Goal: Find specific page/section: Find specific page/section

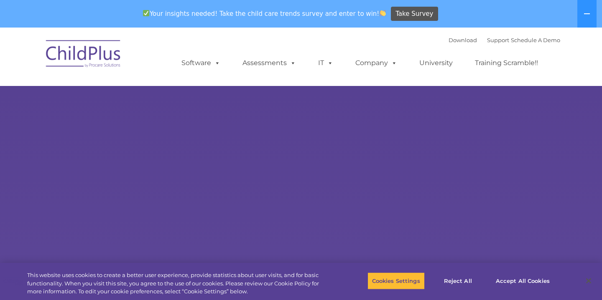
select select "MEDIUM"
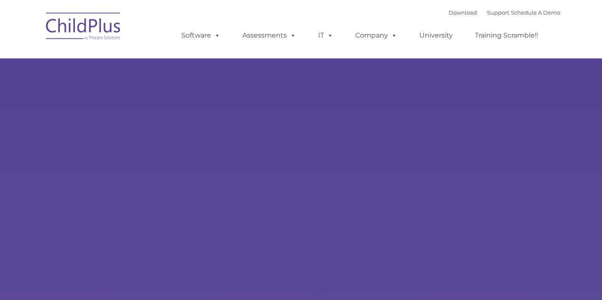
type input ""
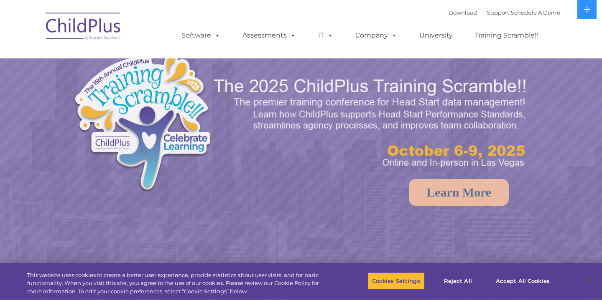
select select "MEDIUM"
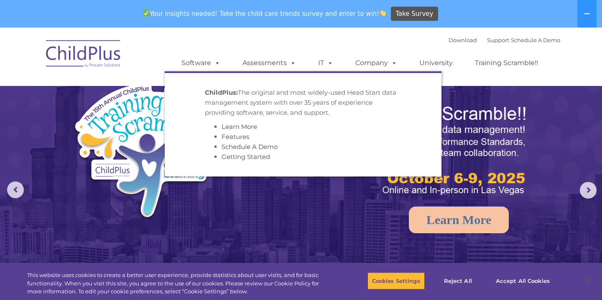
click at [164, 55] on div "Download Support | Schedule A Demo  MENU MENU Software ChildPlus: The original…" at bounding box center [301, 57] width 518 height 46
